Goal: Information Seeking & Learning: Check status

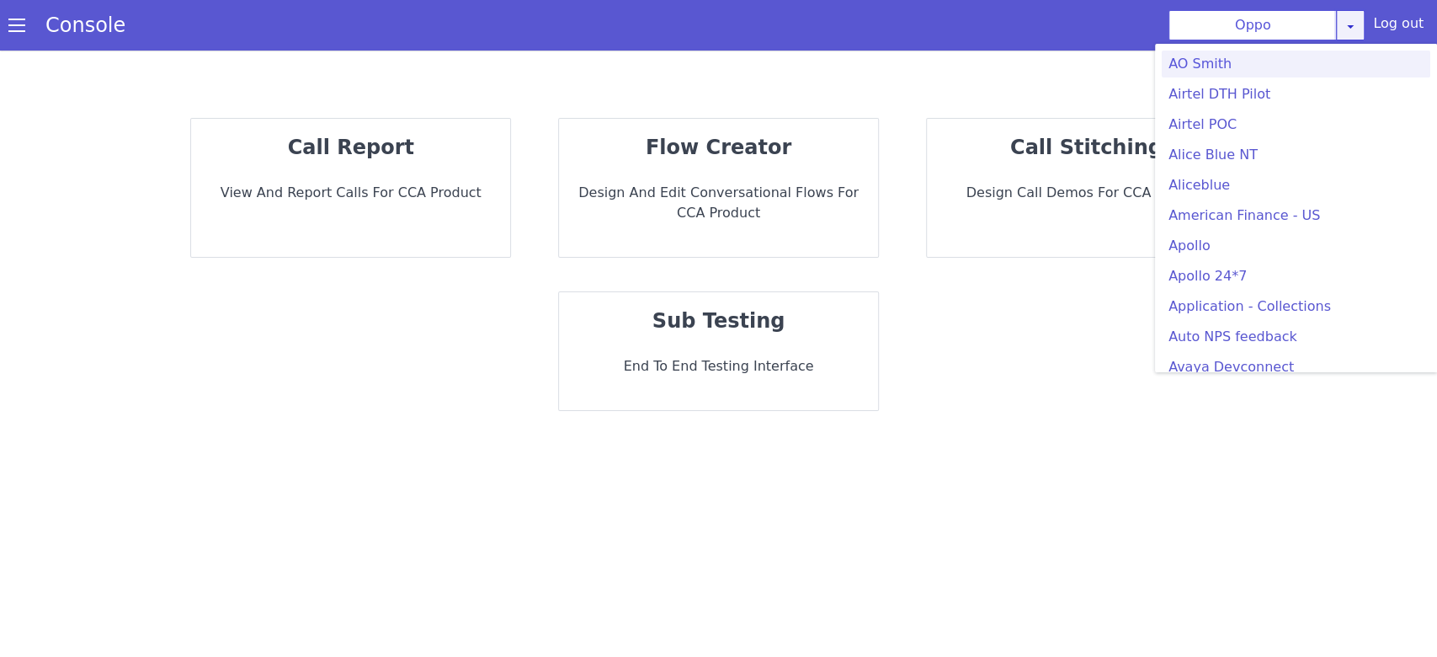
click at [1365, 33] on div "Oppo AO Smith Airtel DTH Pilot Airtel POC Alice Blue NT Aliceblue American Fina…" at bounding box center [1267, 25] width 196 height 30
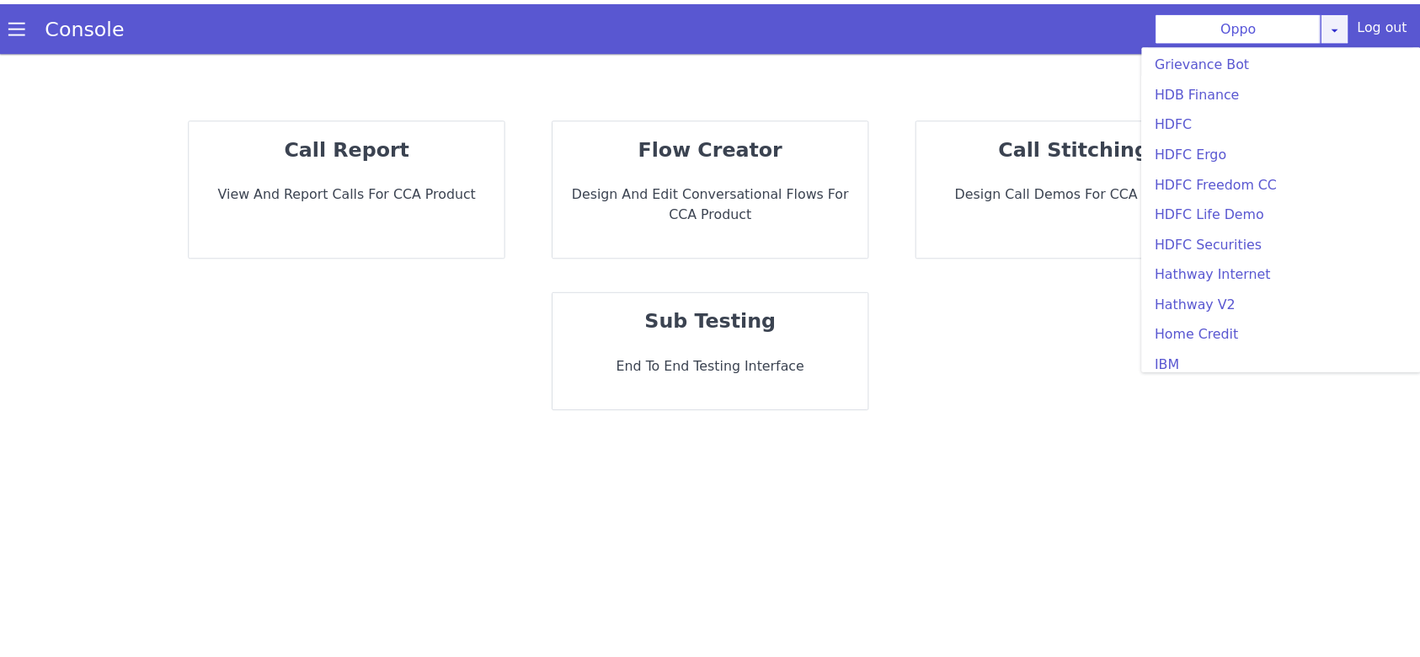
scroll to position [1796, 0]
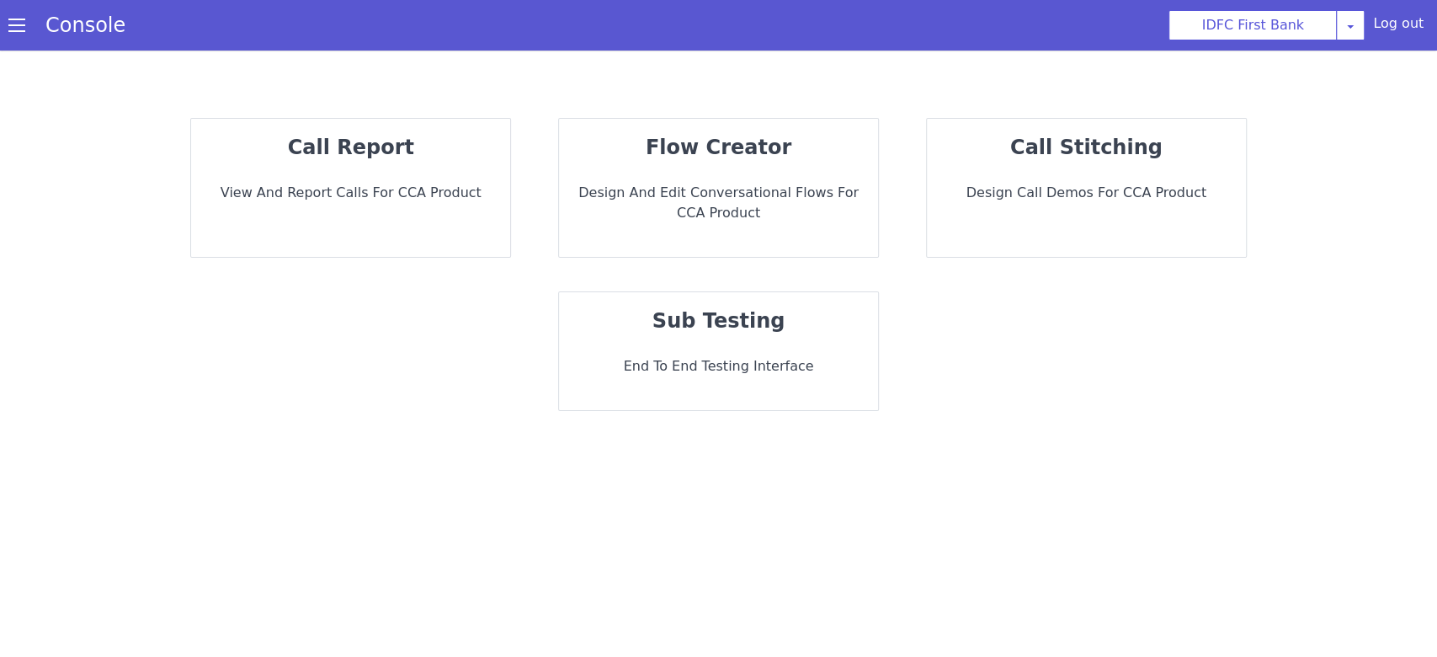
click at [377, 178] on div "call report View and report calls for CCA Product" at bounding box center [350, 188] width 319 height 138
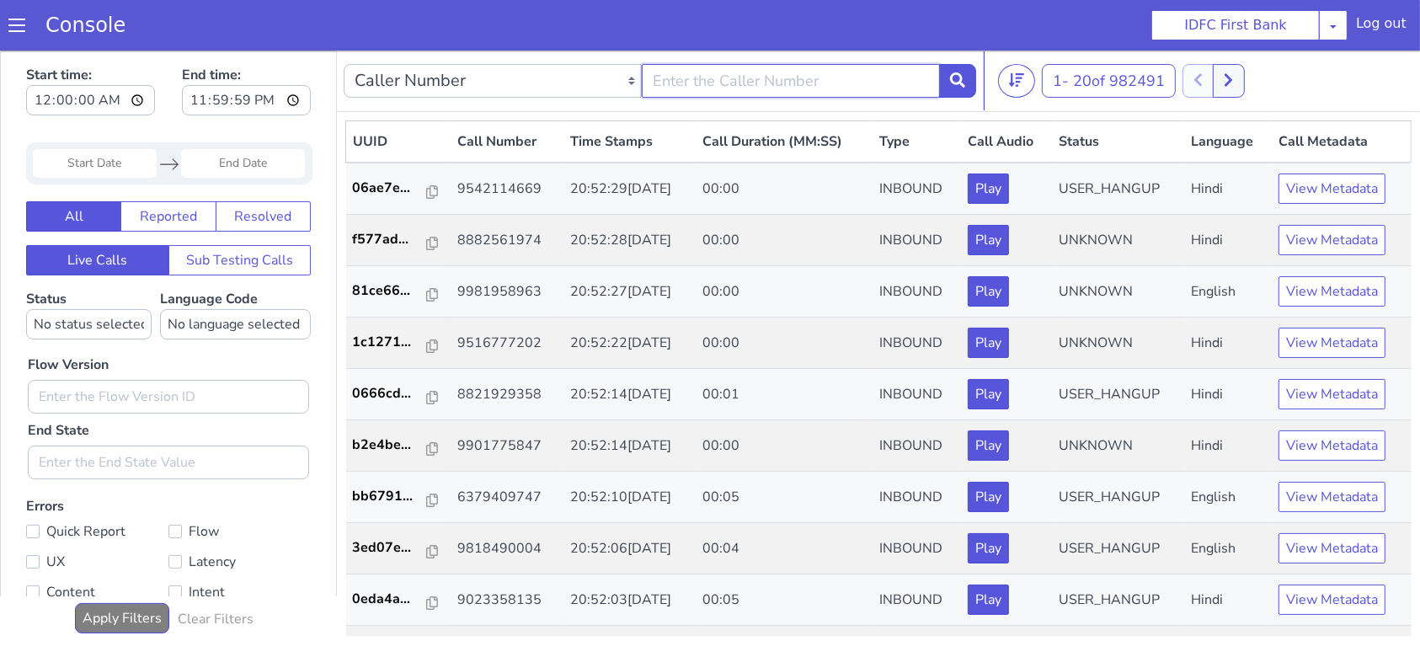
type input "9981958963"
